Goal: Use online tool/utility: Utilize a website feature to perform a specific function

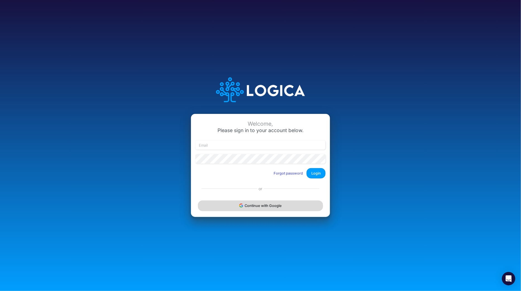
click at [266, 205] on button "Continue with Google" at bounding box center [260, 205] width 125 height 10
click at [246, 210] on button "Continue with Google" at bounding box center [260, 205] width 125 height 10
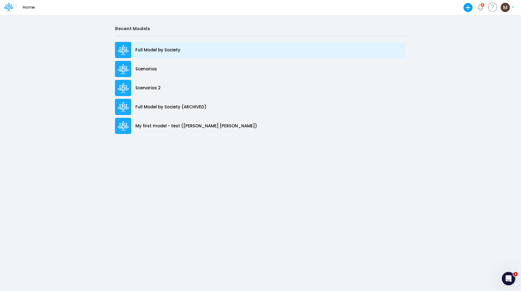
click at [161, 47] on p "Full Model by Society" at bounding box center [157, 50] width 45 height 6
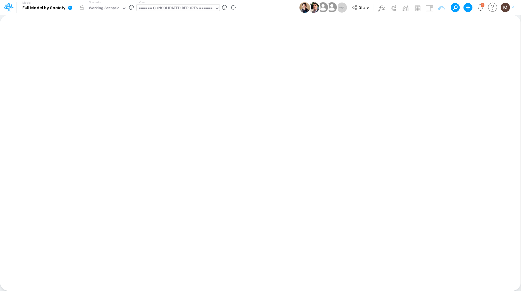
click at [154, 10] on div "====== CONSOLIDATED REPORTS ======" at bounding box center [175, 8] width 74 height 6
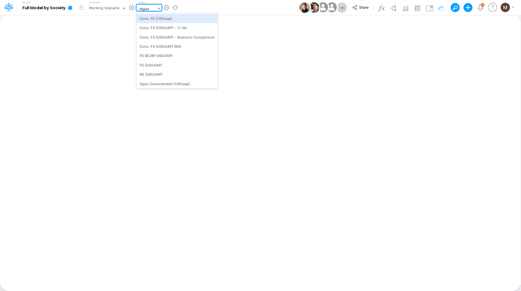
type input "usgaap"
click at [172, 21] on div "Cons. FS (USGaap)" at bounding box center [176, 18] width 81 height 9
type input "Consolidated FS - USGAAP"
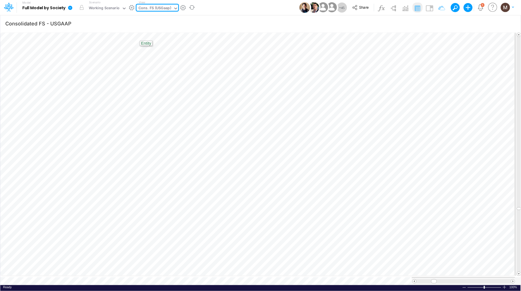
click at [159, 9] on div "Cons. FS (USGaap)" at bounding box center [154, 8] width 33 height 6
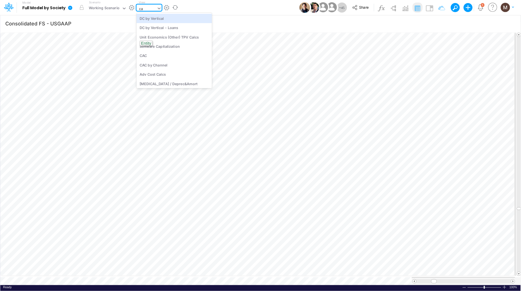
type input "cac"
click at [159, 16] on div "CAC" at bounding box center [173, 18] width 75 height 9
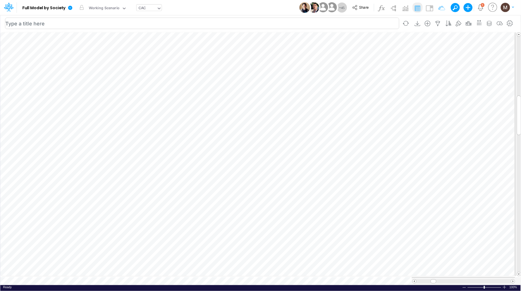
scroll to position [0, 0]
click at [352, 188] on icon "button" at bounding box center [353, 189] width 8 height 6
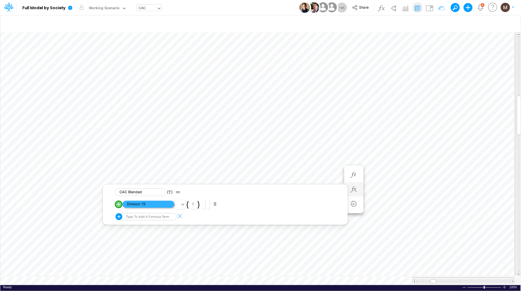
click at [147, 203] on span "Division (1)" at bounding box center [149, 204] width 52 height 7
type input "Consolidated FS - USGAAP"
